Goal: Feedback & Contribution: Leave review/rating

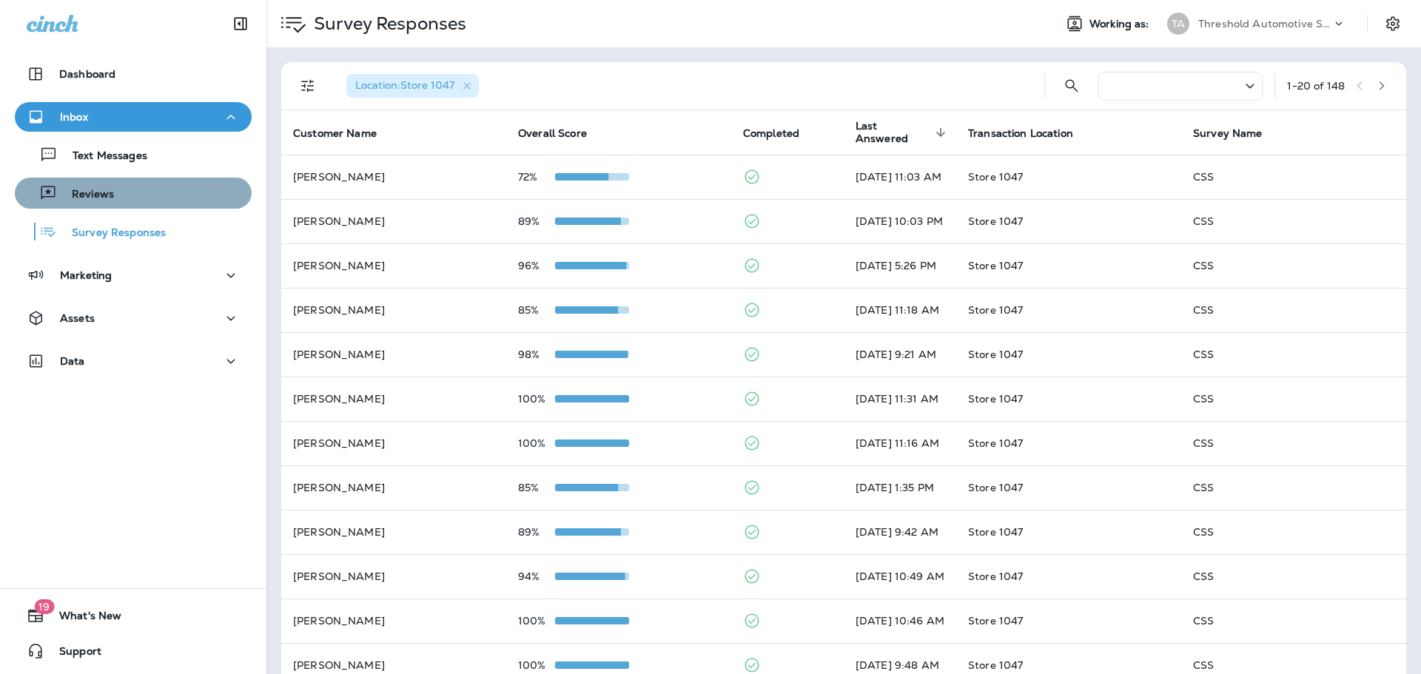
click at [135, 186] on div "Reviews" at bounding box center [133, 193] width 225 height 22
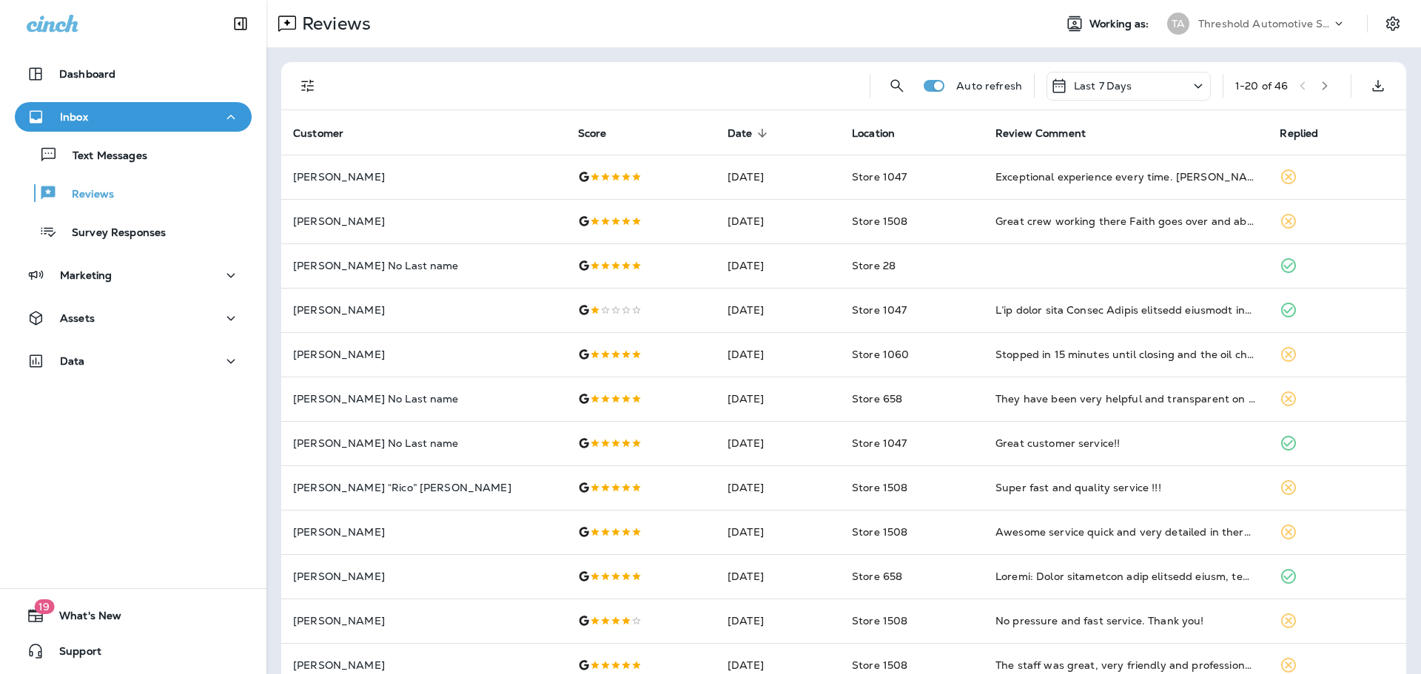
click at [301, 71] on div at bounding box center [308, 86] width 30 height 30
click at [303, 79] on icon "Filters" at bounding box center [308, 86] width 18 height 18
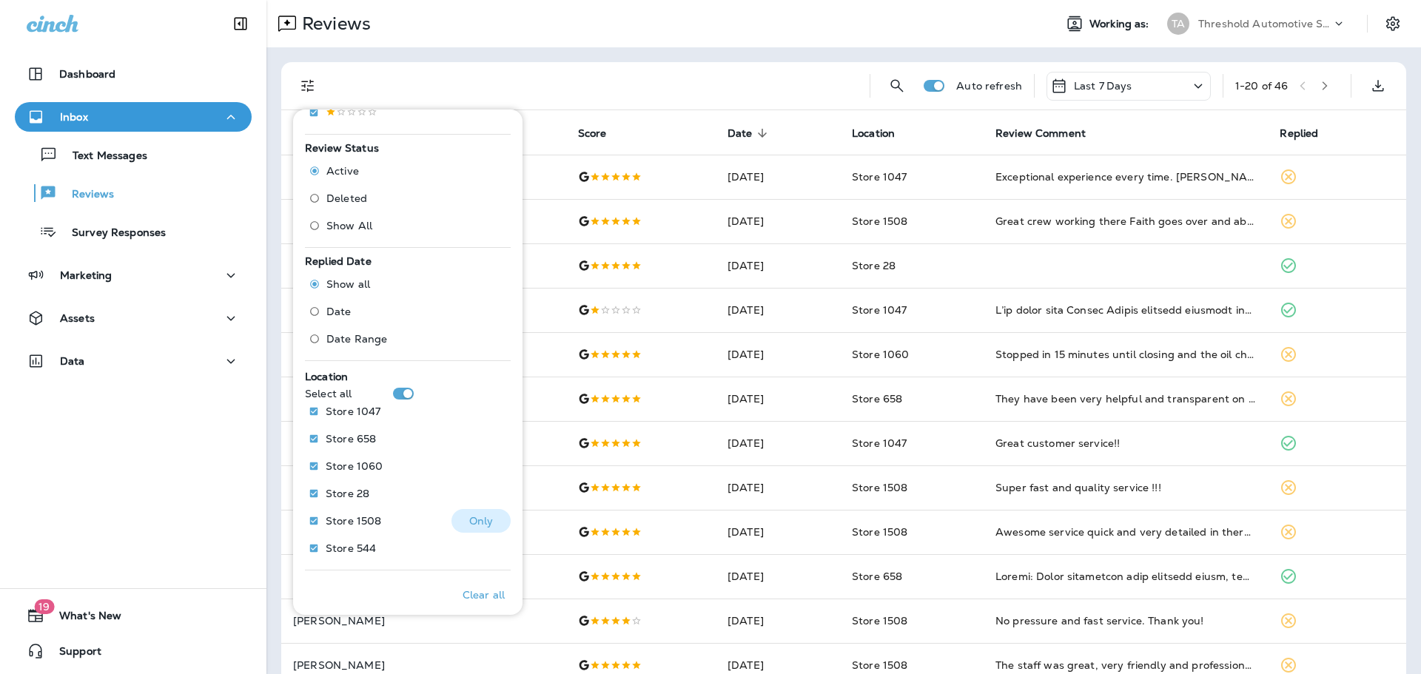
scroll to position [426, 0]
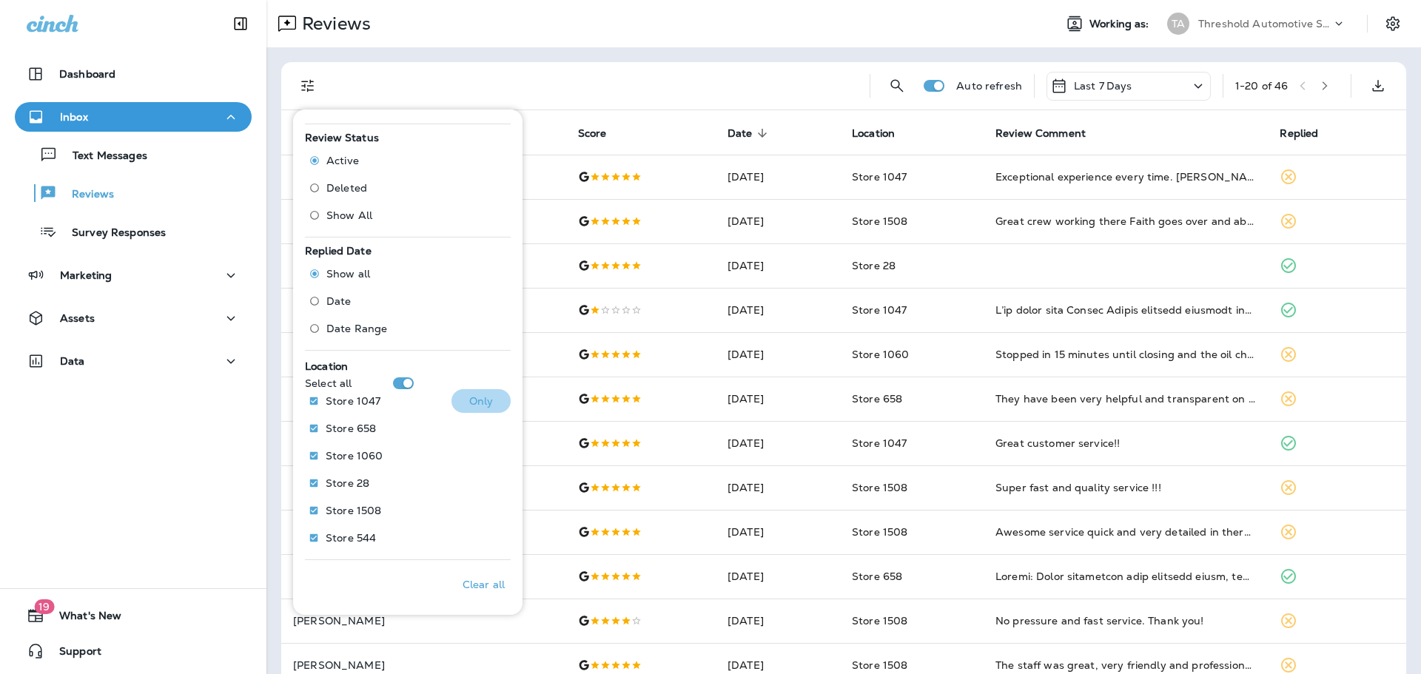
click at [486, 395] on button "Only" at bounding box center [481, 401] width 59 height 24
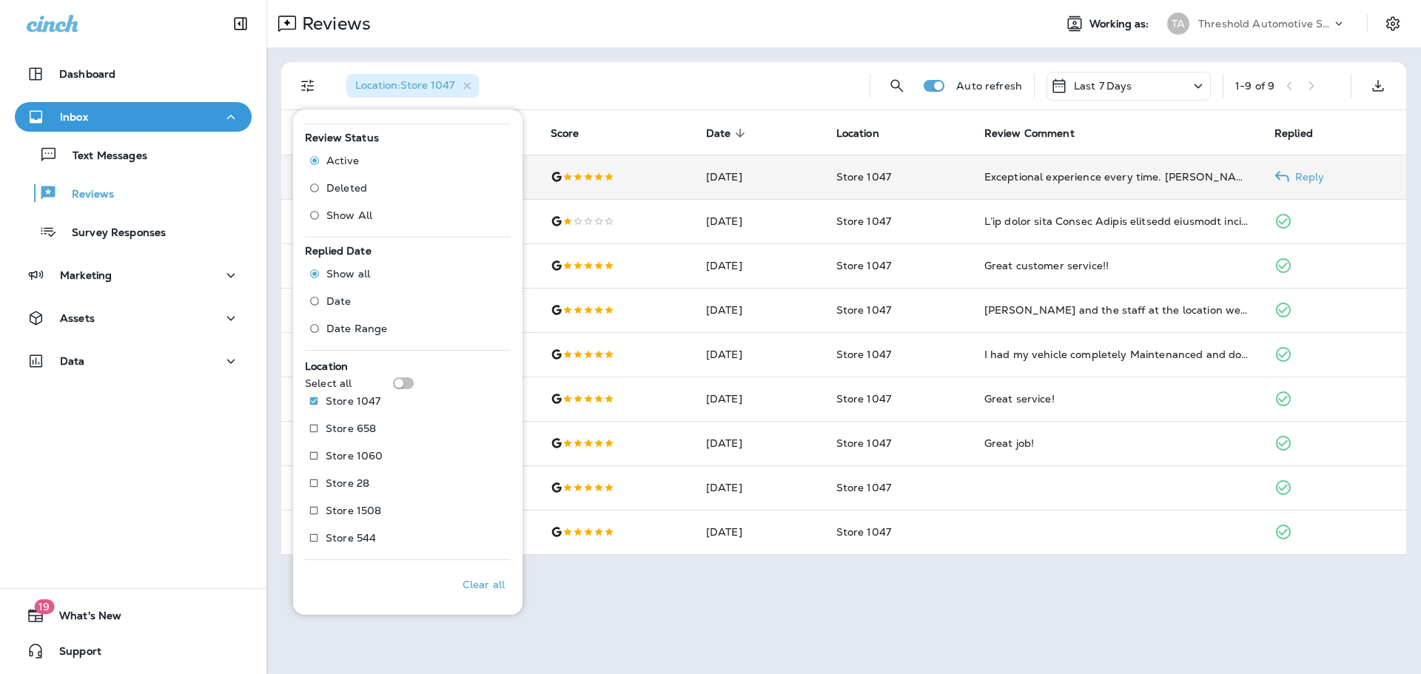
click at [1280, 179] on icon at bounding box center [1282, 177] width 15 height 15
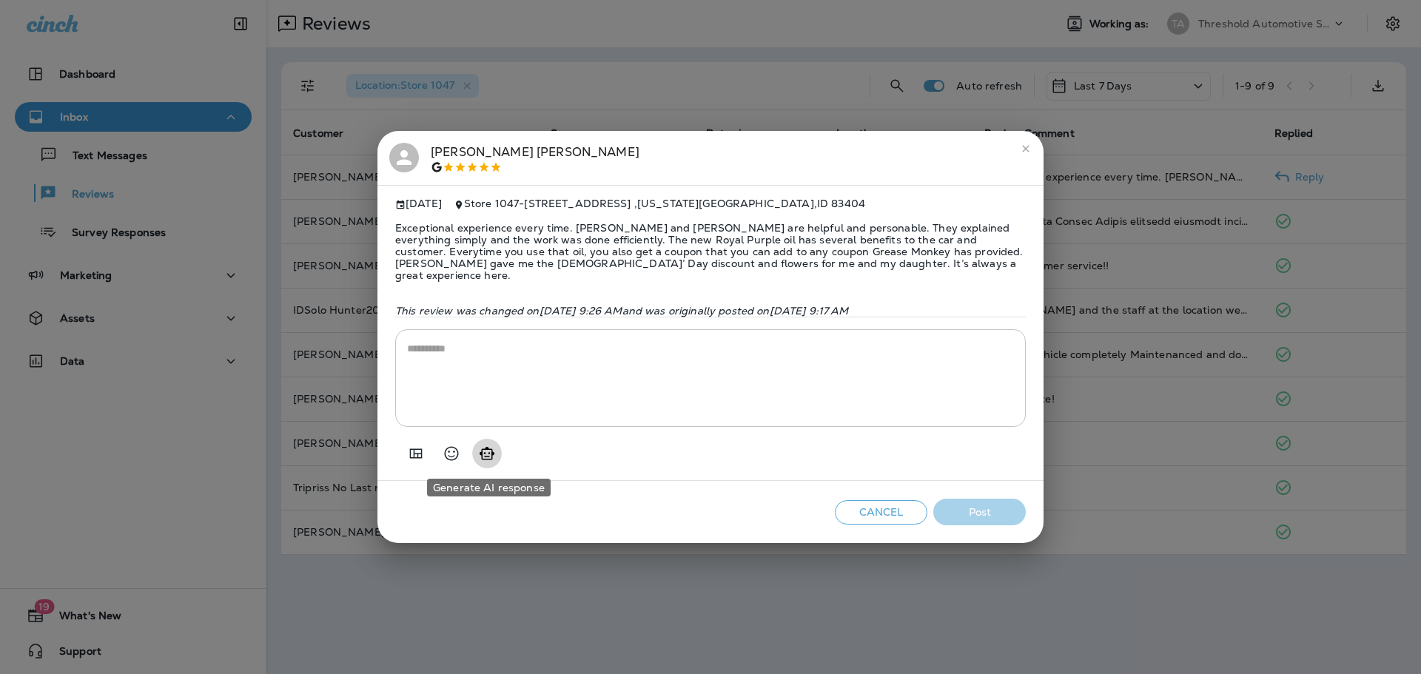
click at [488, 457] on icon "Generate AI response" at bounding box center [487, 453] width 15 height 13
type textarea "**********"
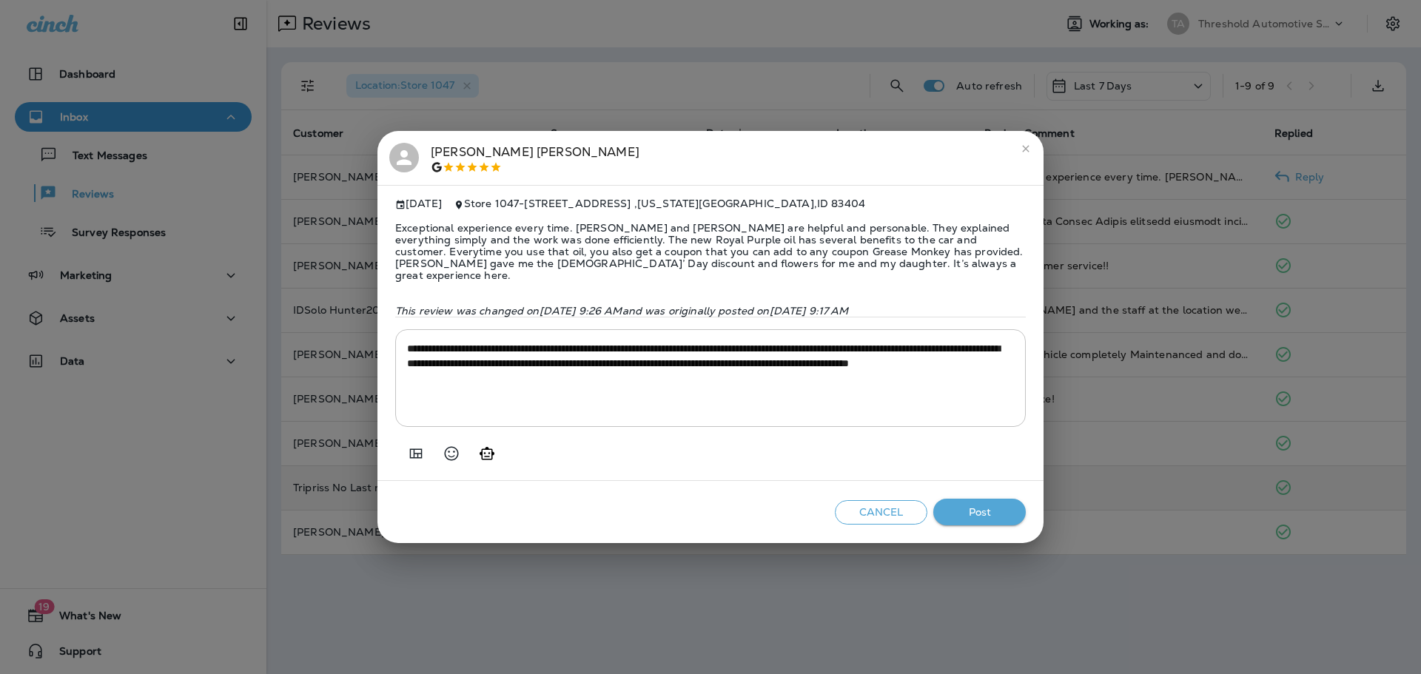
click at [985, 507] on button "Post" at bounding box center [979, 512] width 93 height 27
